Goal: Task Accomplishment & Management: Use online tool/utility

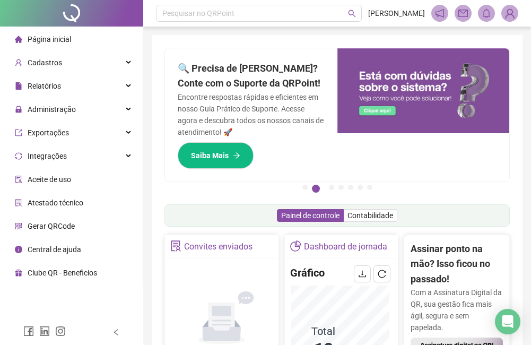
click at [318, 40] on div "Pague o QRPoint com Cartão de Crédito Sua assinatura: mais segurança, prática e…" at bounding box center [337, 347] width 371 height 624
click at [81, 104] on div "Administração" at bounding box center [71, 109] width 138 height 21
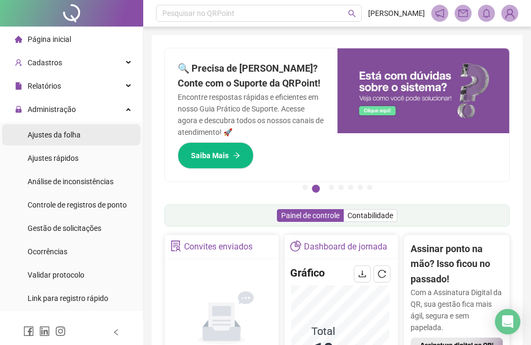
click at [82, 135] on li "Ajustes da folha" at bounding box center [71, 134] width 138 height 21
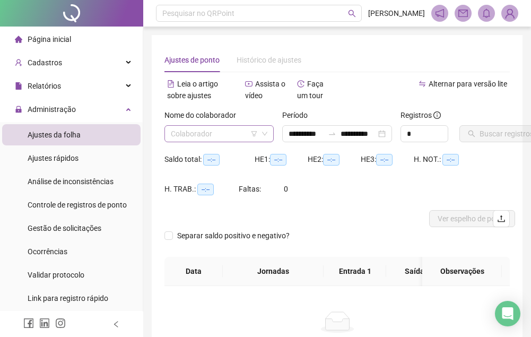
drag, startPoint x: 211, startPoint y: 122, endPoint x: 212, endPoint y: 131, distance: 9.0
click at [211, 123] on div "Nome do colaborador" at bounding box center [218, 117] width 109 height 16
click at [212, 131] on input "search" at bounding box center [214, 134] width 87 height 16
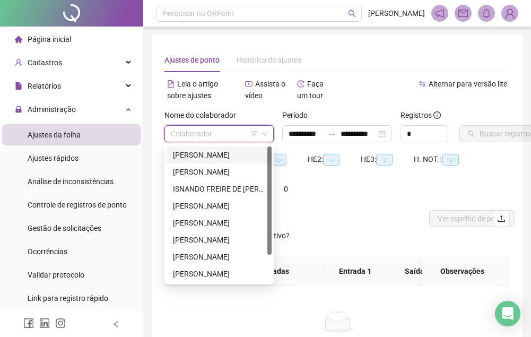
type input "**********"
click at [213, 172] on div "[PERSON_NAME]" at bounding box center [219, 172] width 92 height 12
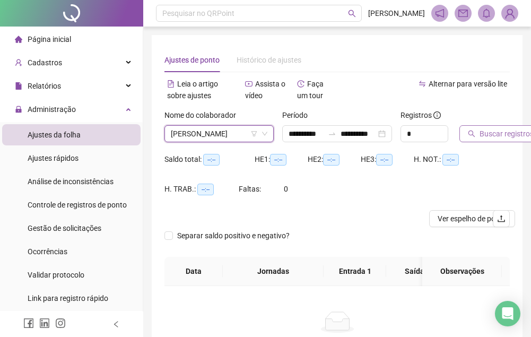
click at [487, 136] on span "Buscar registros" at bounding box center [506, 134] width 54 height 12
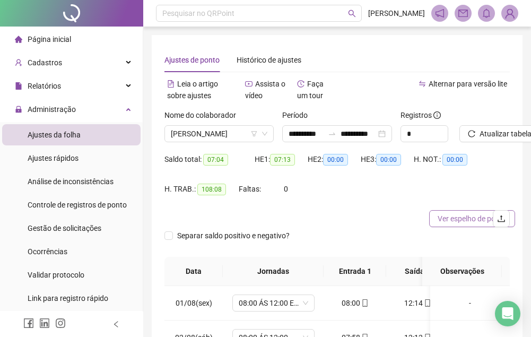
click at [443, 220] on span "Ver espelho de ponto" at bounding box center [471, 219] width 69 height 12
click at [195, 138] on span "[PERSON_NAME]" at bounding box center [219, 134] width 96 height 16
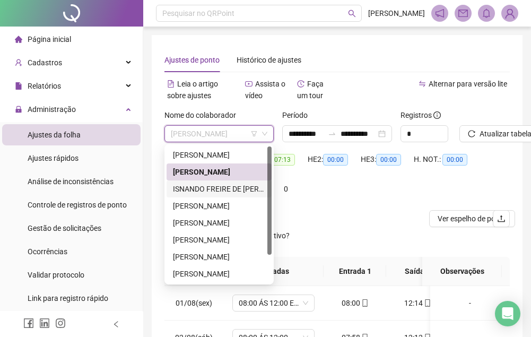
click at [205, 185] on div "ISNANDO FREIRE DE [PERSON_NAME]" at bounding box center [219, 189] width 92 height 12
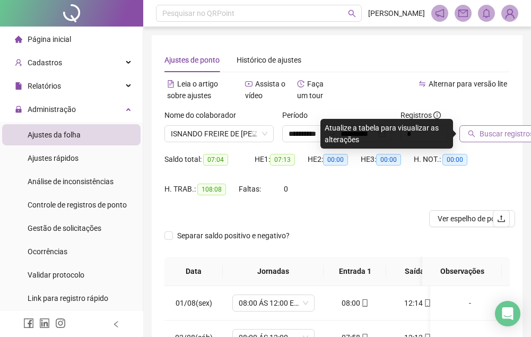
drag, startPoint x: 512, startPoint y: 128, endPoint x: 503, endPoint y: 136, distance: 12.0
click at [512, 129] on span "Buscar registros" at bounding box center [506, 134] width 54 height 12
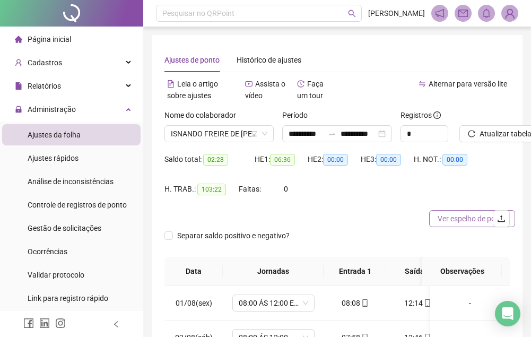
click at [444, 217] on span "Ver espelho de ponto" at bounding box center [471, 219] width 69 height 12
click at [444, 220] on span "Ver espelho de ponto" at bounding box center [471, 219] width 69 height 12
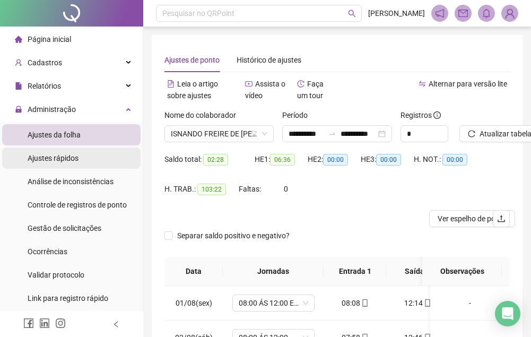
click at [83, 166] on li "Ajustes rápidos" at bounding box center [71, 157] width 138 height 21
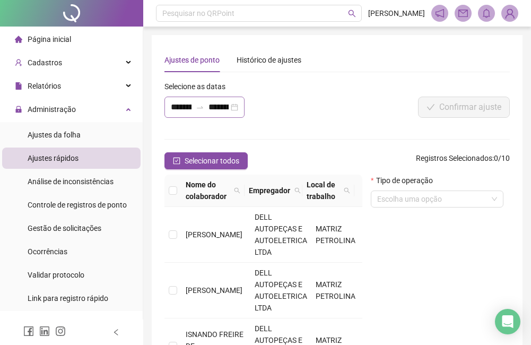
click at [201, 108] on icon "swap-right" at bounding box center [200, 107] width 6 height 2
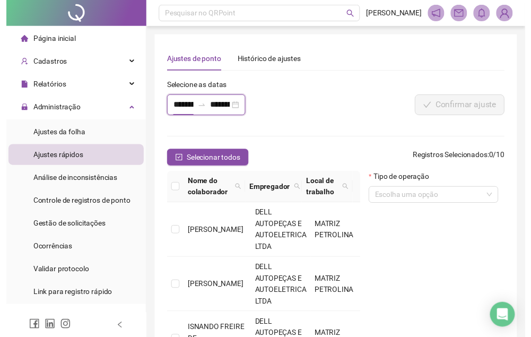
scroll to position [0, 22]
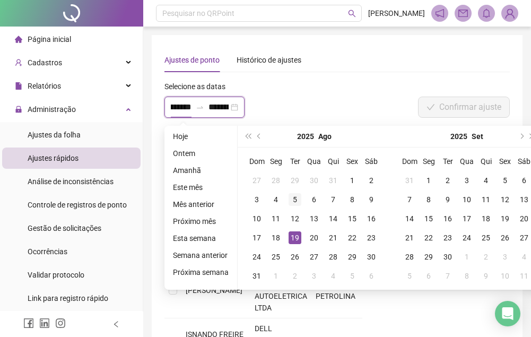
type input "**********"
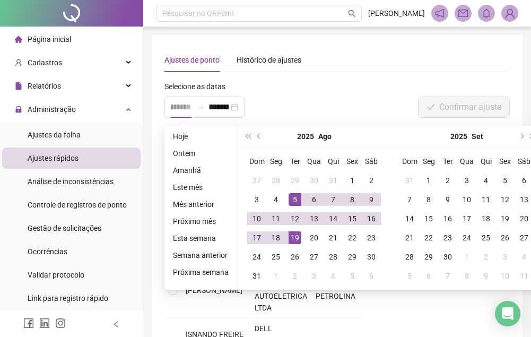
click at [289, 201] on div "5" at bounding box center [294, 199] width 13 height 13
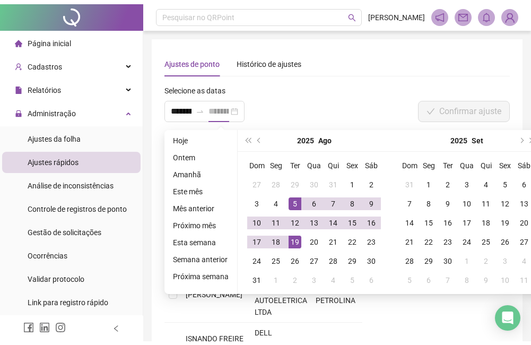
scroll to position [0, 0]
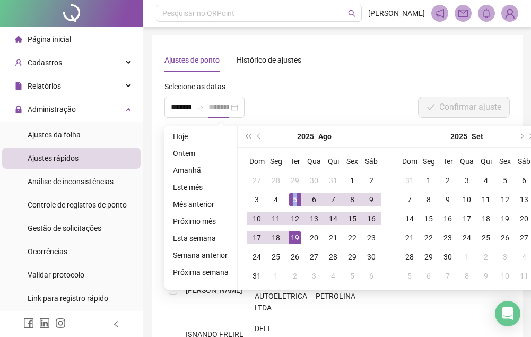
click at [289, 201] on div "5" at bounding box center [294, 199] width 13 height 13
type input "**********"
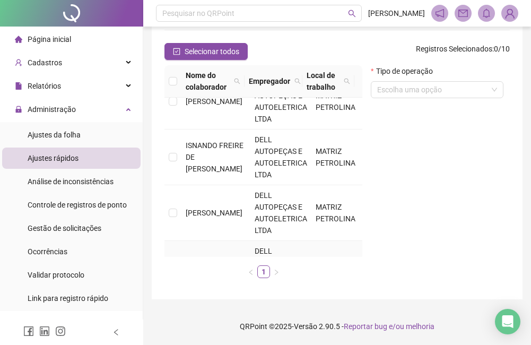
scroll to position [27, 0]
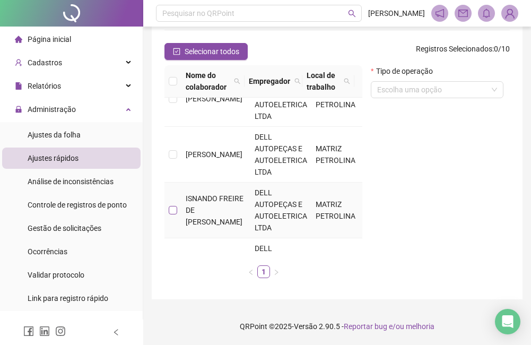
click at [175, 205] on label at bounding box center [173, 210] width 8 height 12
drag, startPoint x: 161, startPoint y: 206, endPoint x: 168, endPoint y: 209, distance: 7.6
click at [162, 207] on div "Nome do colaborador Empregador Local de trabalho [PERSON_NAME] DELL AUTOPEÇAS E…" at bounding box center [263, 175] width 206 height 221
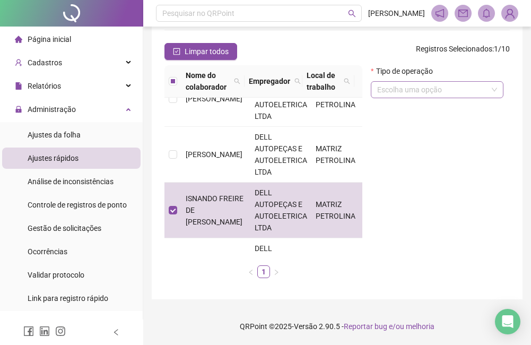
click at [397, 93] on input "search" at bounding box center [432, 90] width 110 height 16
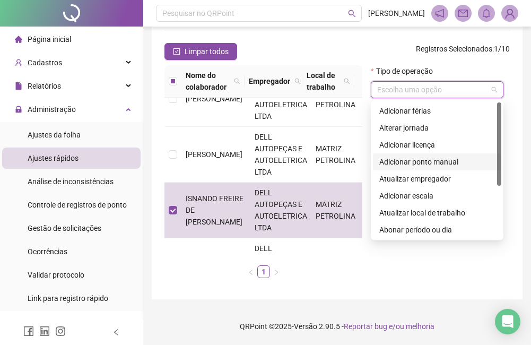
click at [418, 159] on div "Adicionar ponto manual" at bounding box center [437, 162] width 116 height 12
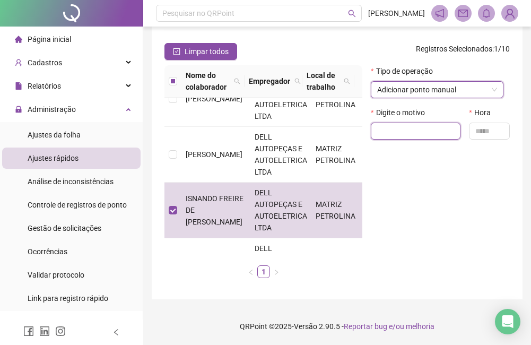
click at [434, 125] on input "text" at bounding box center [416, 130] width 90 height 17
type input "**********"
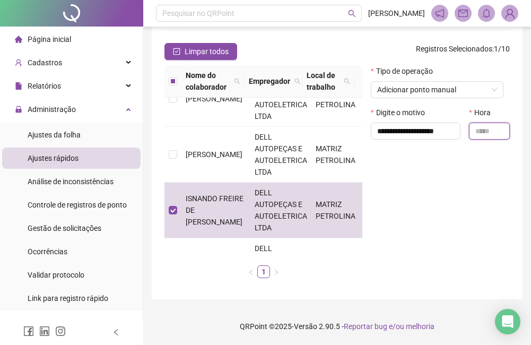
click at [487, 129] on input "text" at bounding box center [489, 130] width 41 height 17
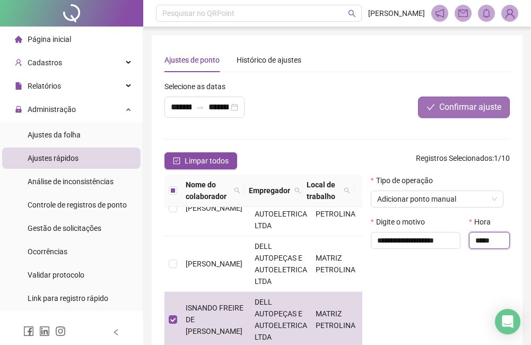
type input "*****"
click at [491, 103] on span "Confirmar ajuste" at bounding box center [470, 107] width 62 height 13
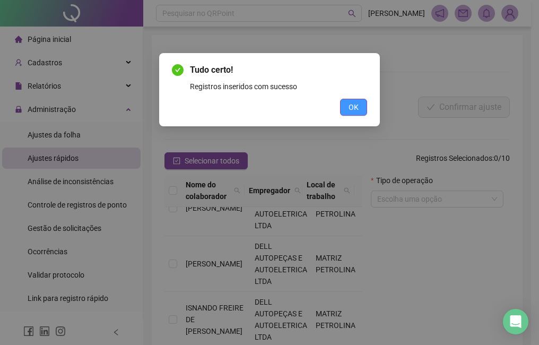
click at [342, 104] on button "OK" at bounding box center [353, 107] width 27 height 17
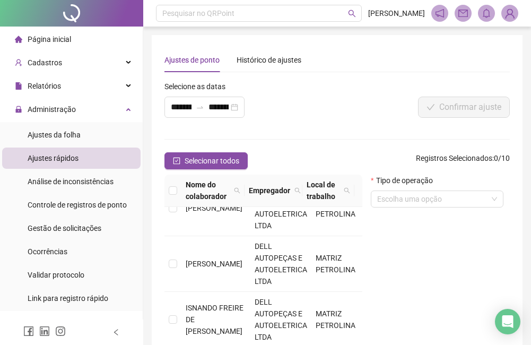
scroll to position [53, 0]
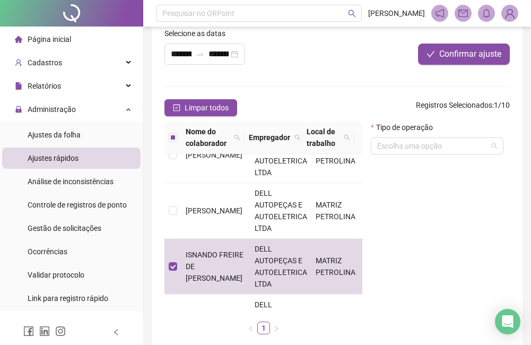
drag, startPoint x: 438, startPoint y: 147, endPoint x: 427, endPoint y: 158, distance: 15.4
click at [437, 148] on input "search" at bounding box center [432, 146] width 110 height 16
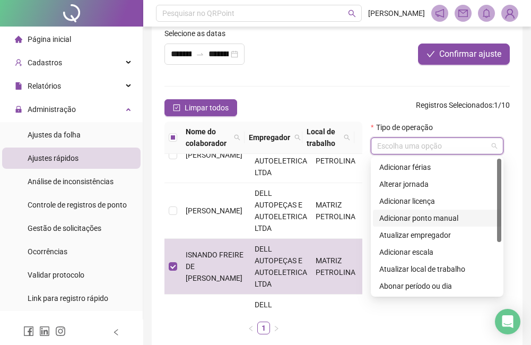
click at [420, 217] on div "Adicionar ponto manual" at bounding box center [437, 218] width 116 height 12
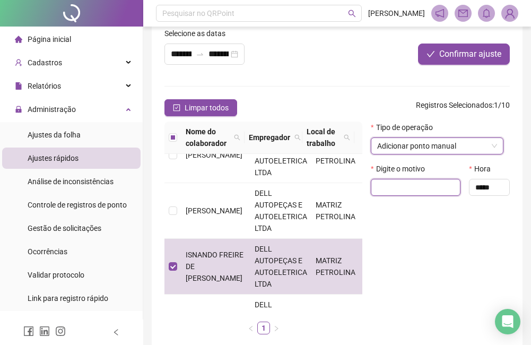
click at [412, 186] on input "text" at bounding box center [416, 187] width 90 height 17
type input "**********"
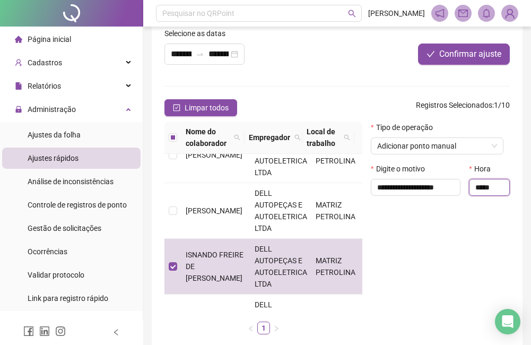
scroll to position [0, 0]
drag, startPoint x: 481, startPoint y: 184, endPoint x: 488, endPoint y: 187, distance: 7.6
click at [482, 184] on input "*****" at bounding box center [489, 187] width 41 height 17
type input "*****"
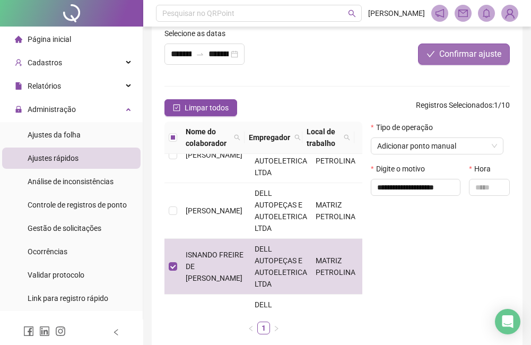
click at [488, 58] on span "Confirmar ajuste" at bounding box center [470, 54] width 62 height 13
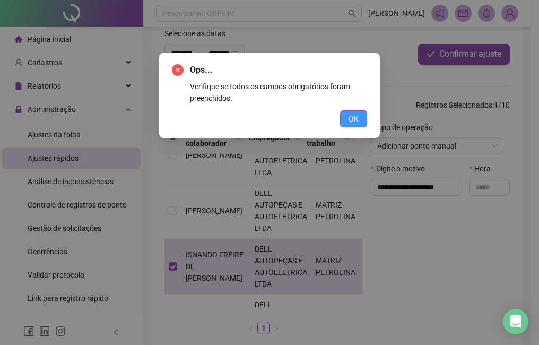
click at [362, 115] on button "OK" at bounding box center [353, 118] width 27 height 17
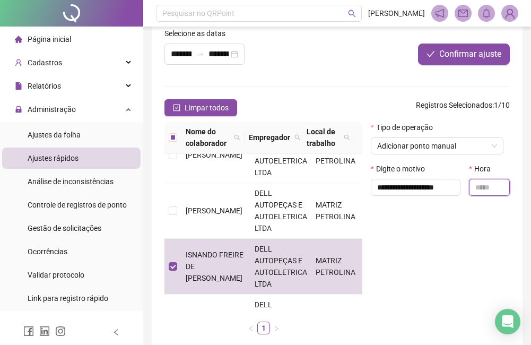
drag, startPoint x: 476, startPoint y: 186, endPoint x: 480, endPoint y: 164, distance: 22.6
click at [477, 186] on input "text" at bounding box center [489, 187] width 41 height 17
type input "*****"
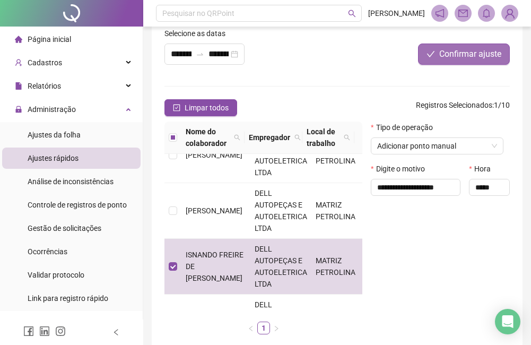
click at [451, 57] on span "Confirmar ajuste" at bounding box center [470, 54] width 62 height 13
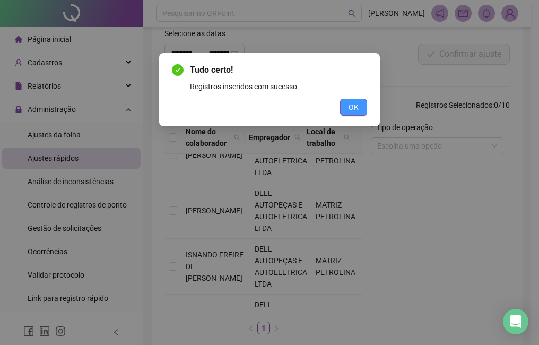
click at [358, 108] on span "OK" at bounding box center [353, 107] width 10 height 12
